Goal: Task Accomplishment & Management: Manage account settings

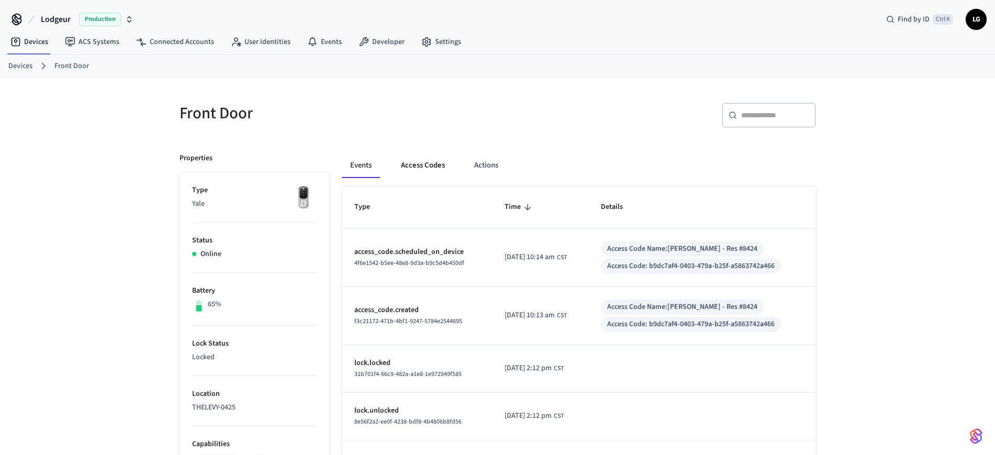
click at [413, 159] on button "Access Codes" at bounding box center [423, 165] width 61 height 25
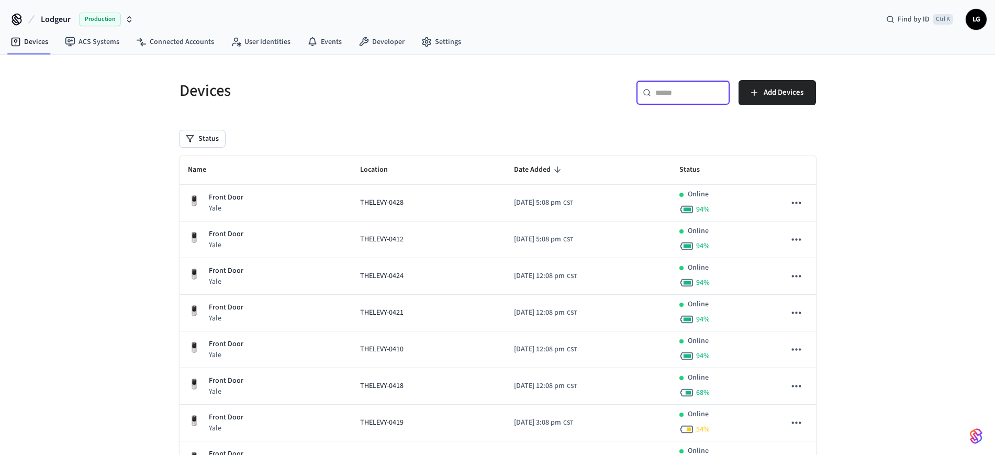
click at [678, 97] on input "text" at bounding box center [689, 92] width 68 height 10
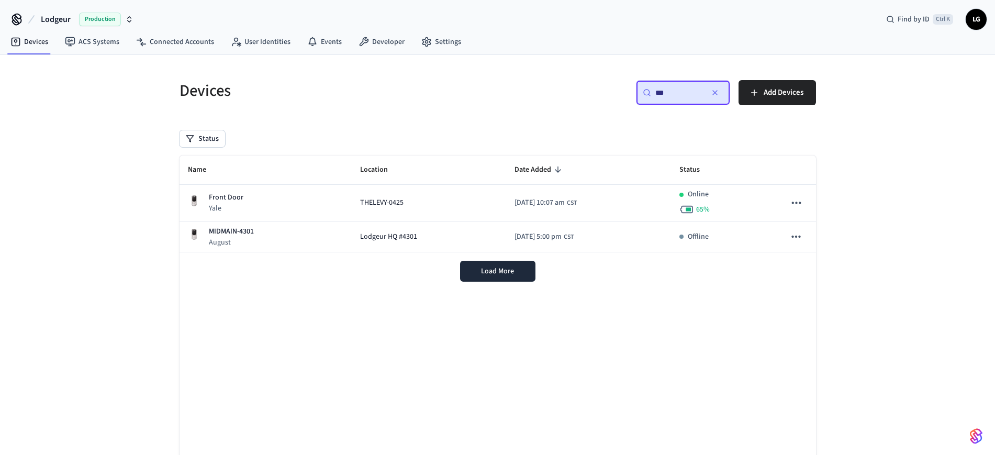
type input "***"
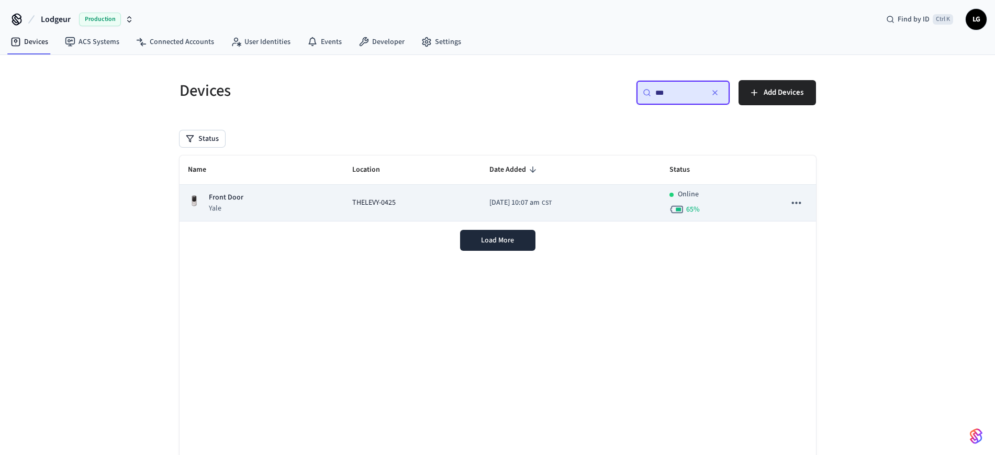
click at [327, 206] on td "Front Door Yale" at bounding box center [262, 203] width 165 height 37
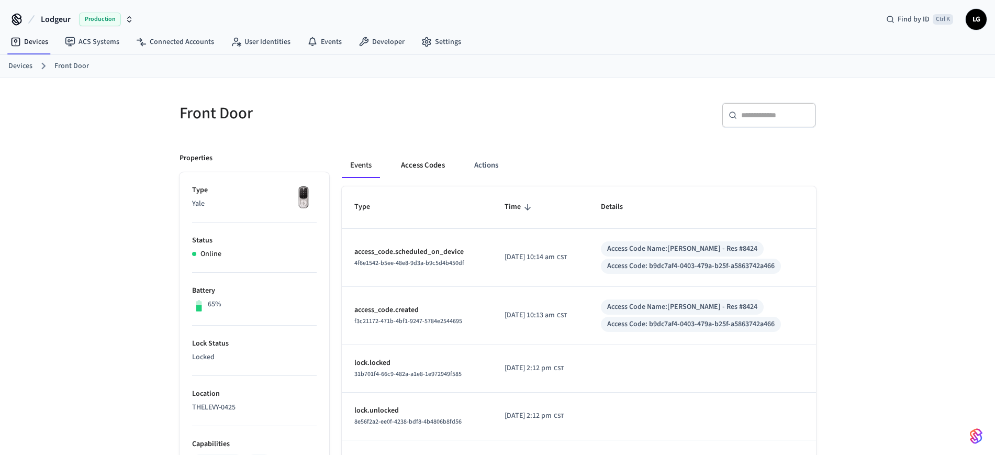
click at [415, 165] on button "Access Codes" at bounding box center [423, 165] width 61 height 25
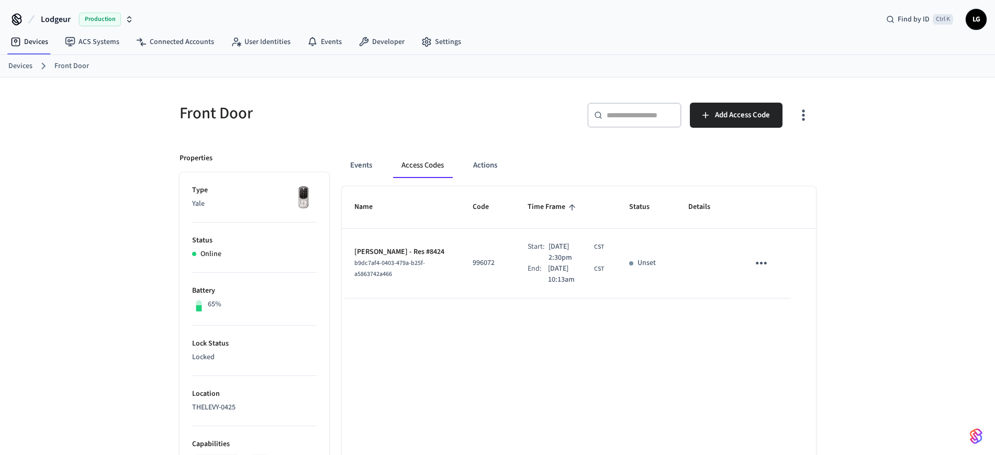
click at [473, 266] on p "996072" at bounding box center [488, 263] width 30 height 11
copy p "996072"
click at [757, 258] on icon "sticky table" at bounding box center [761, 263] width 16 height 16
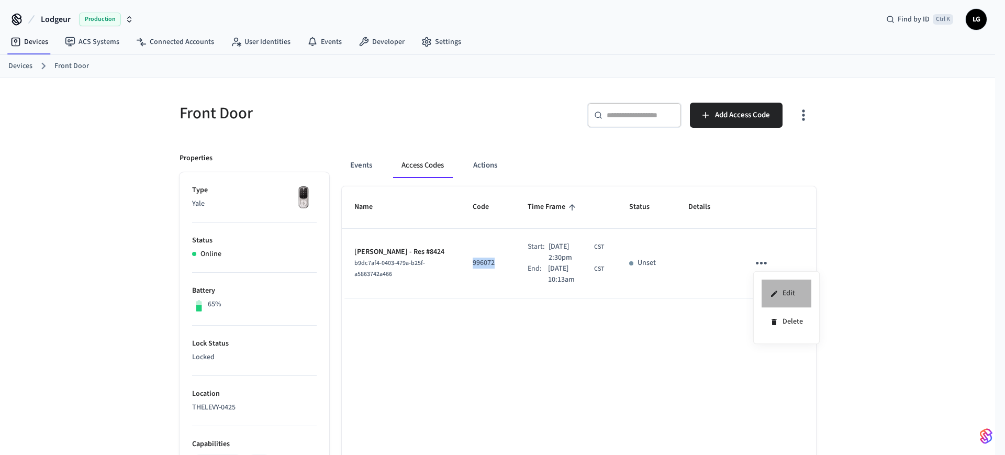
click at [771, 284] on li "Edit" at bounding box center [787, 294] width 50 height 28
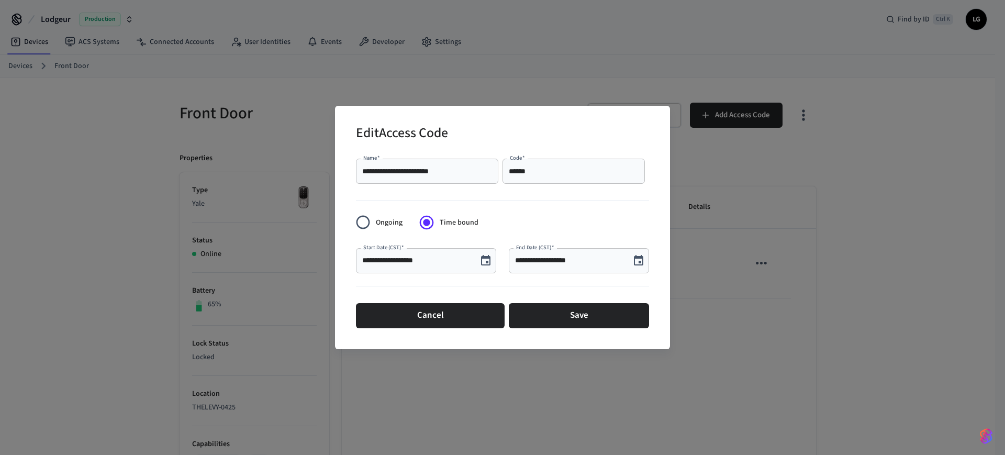
click at [393, 251] on label "Start Date (CST)   *" at bounding box center [383, 247] width 40 height 8
click at [393, 255] on input "**********" at bounding box center [416, 260] width 109 height 10
click at [488, 258] on icon "Choose date, selected date is Oct 13, 2025" at bounding box center [486, 260] width 13 height 13
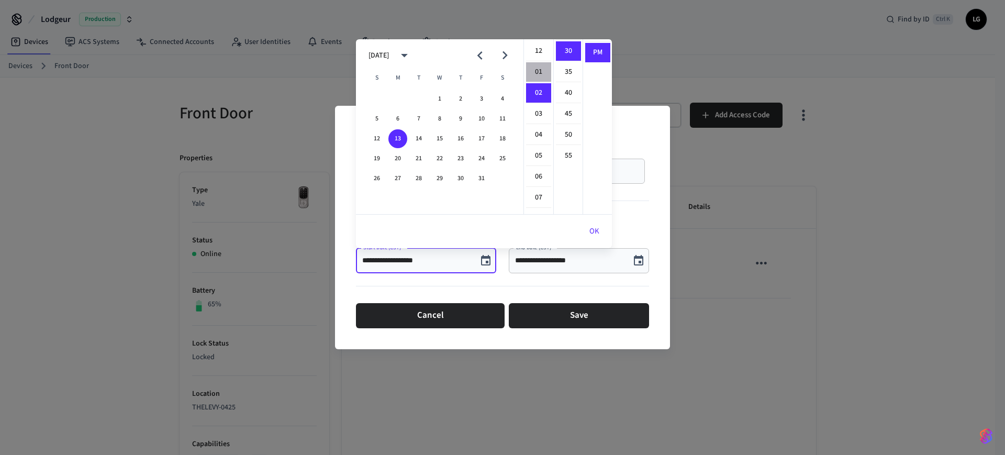
click at [538, 70] on li "01" at bounding box center [538, 72] width 25 height 20
type input "**********"
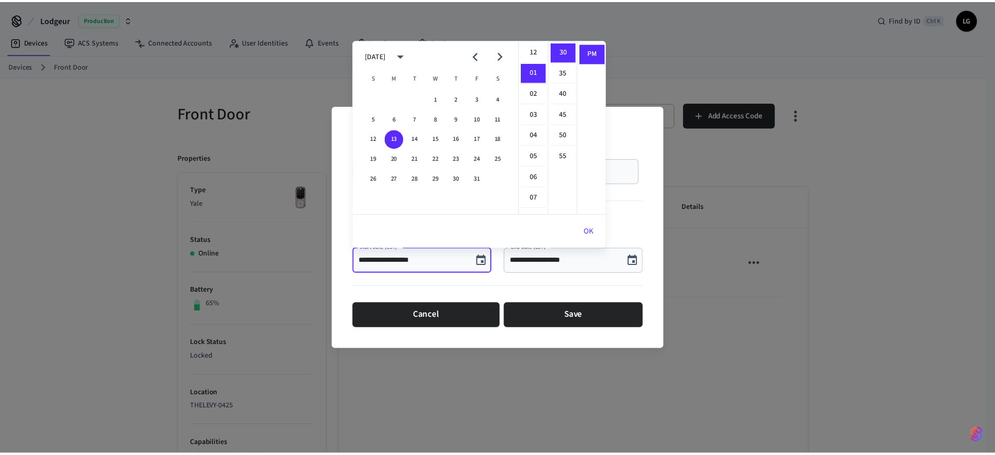
scroll to position [21, 0]
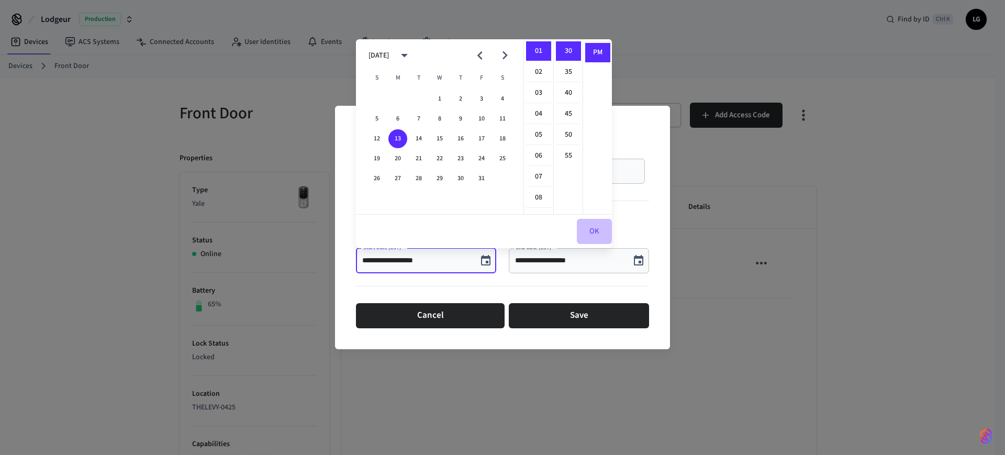
click at [587, 229] on button "OK" at bounding box center [594, 231] width 35 height 25
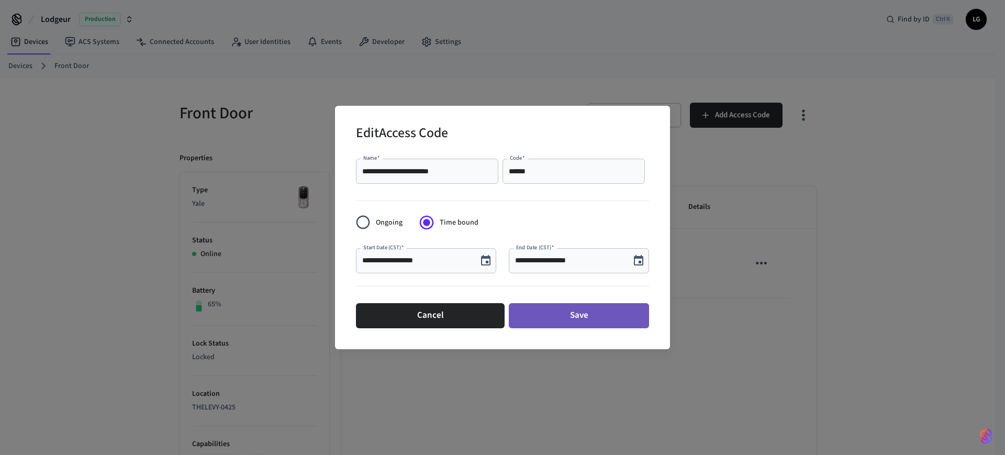
click at [575, 314] on button "Save" at bounding box center [579, 315] width 140 height 25
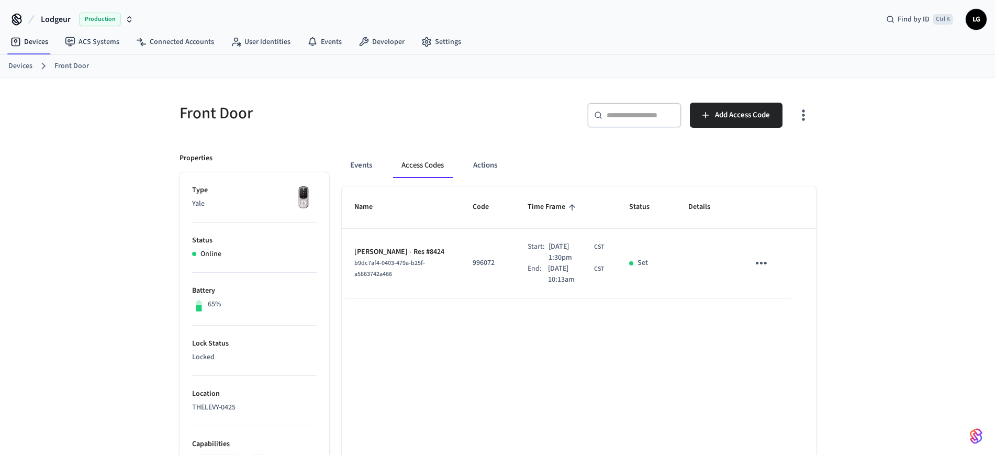
click at [934, 181] on div "Front Door ​ ​ Add Access Code Properties Type Yale Status Online Battery 65% L…" at bounding box center [497, 421] width 995 height 688
